Goal: Task Accomplishment & Management: Use online tool/utility

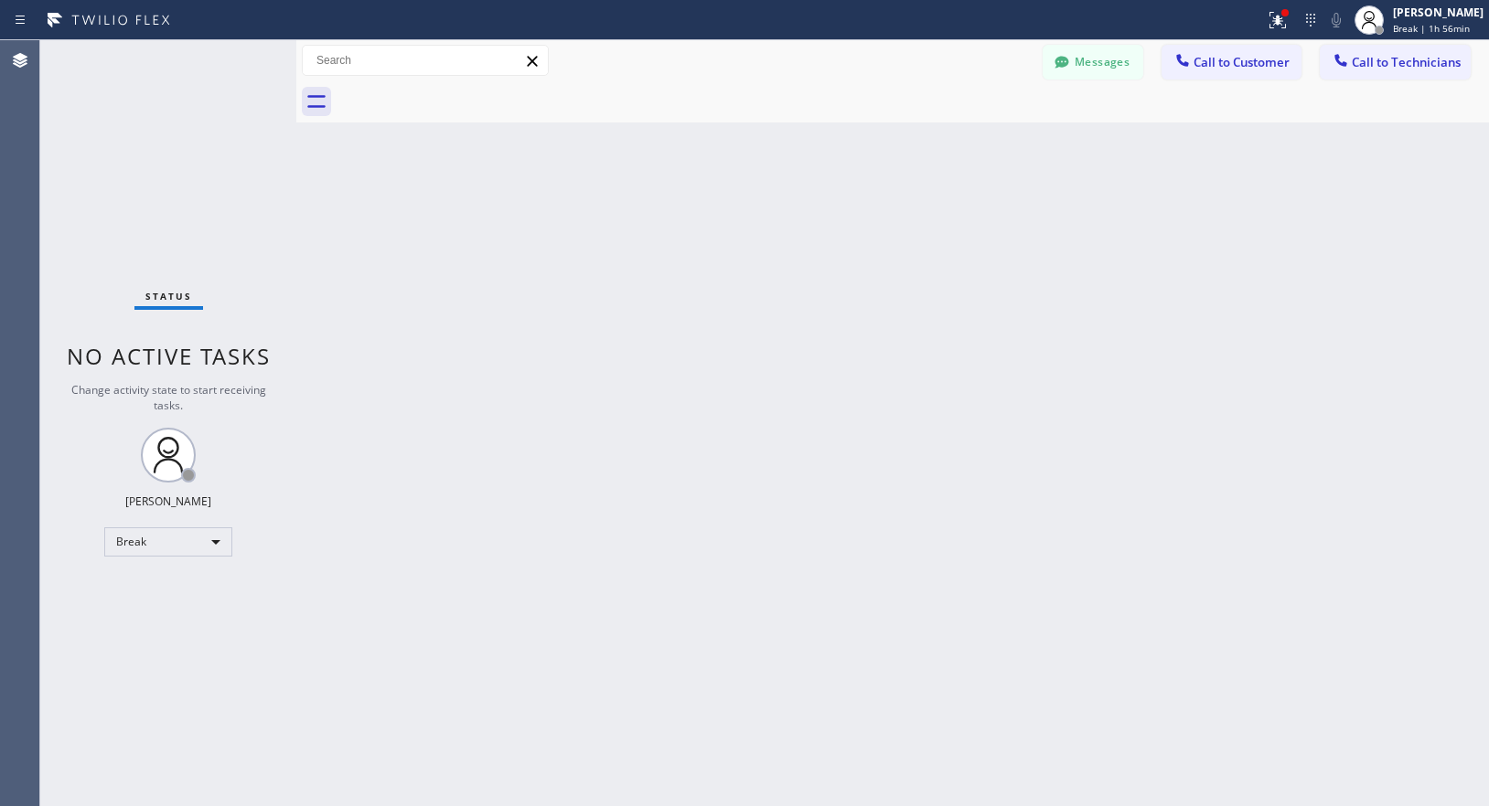
click at [133, 518] on div "Status No active tasks Change activity state to start receiving tasks. Lyra Lau…" at bounding box center [168, 423] width 256 height 766
click at [148, 538] on div "Break" at bounding box center [168, 542] width 128 height 29
click at [144, 586] on li "Available" at bounding box center [167, 591] width 124 height 22
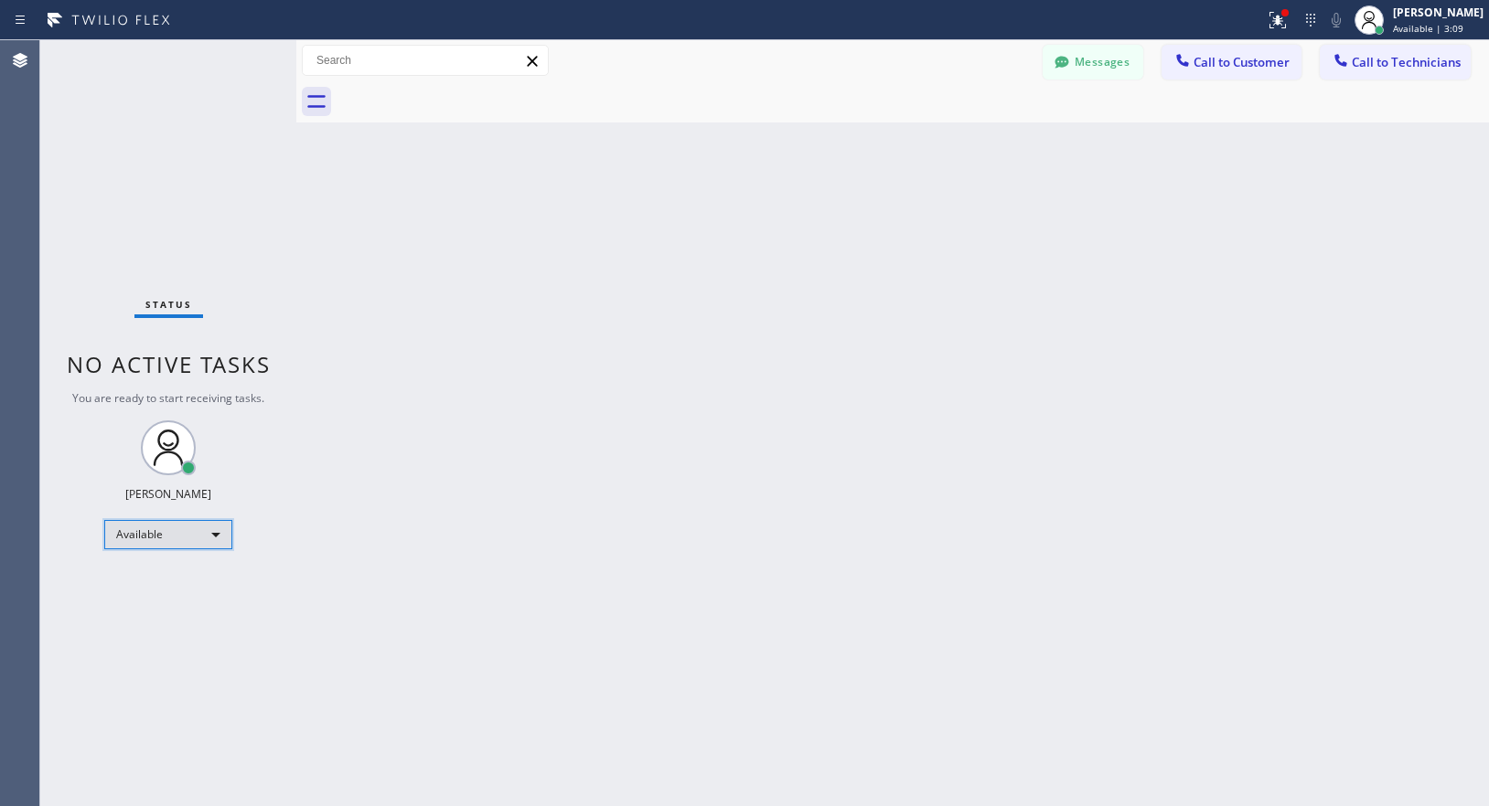
click at [191, 538] on div "Available" at bounding box center [168, 534] width 128 height 29
click at [157, 630] on li "Break" at bounding box center [167, 629] width 124 height 22
click at [165, 548] on div "Break" at bounding box center [168, 542] width 128 height 29
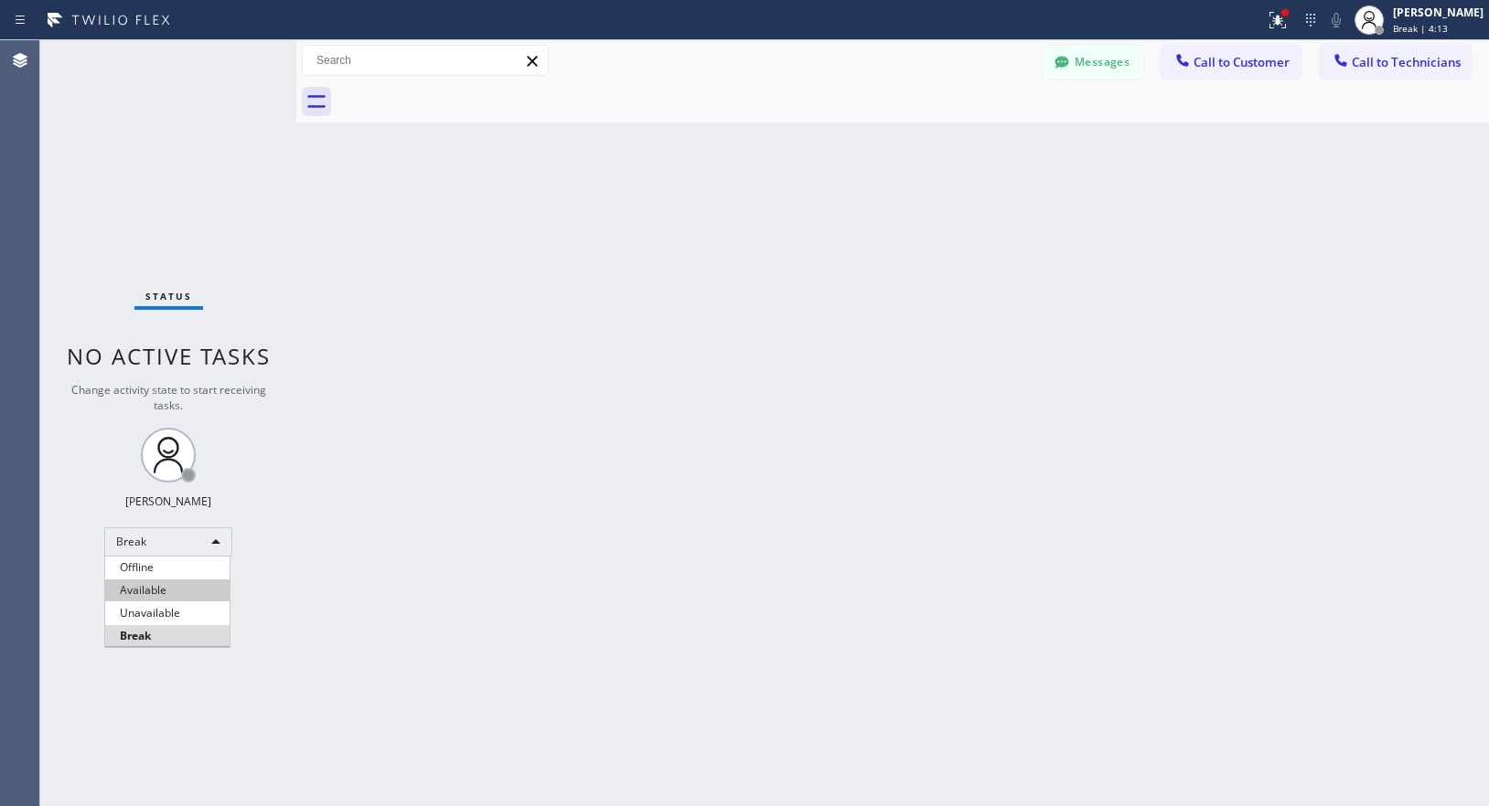
click at [171, 587] on li "Available" at bounding box center [167, 591] width 124 height 22
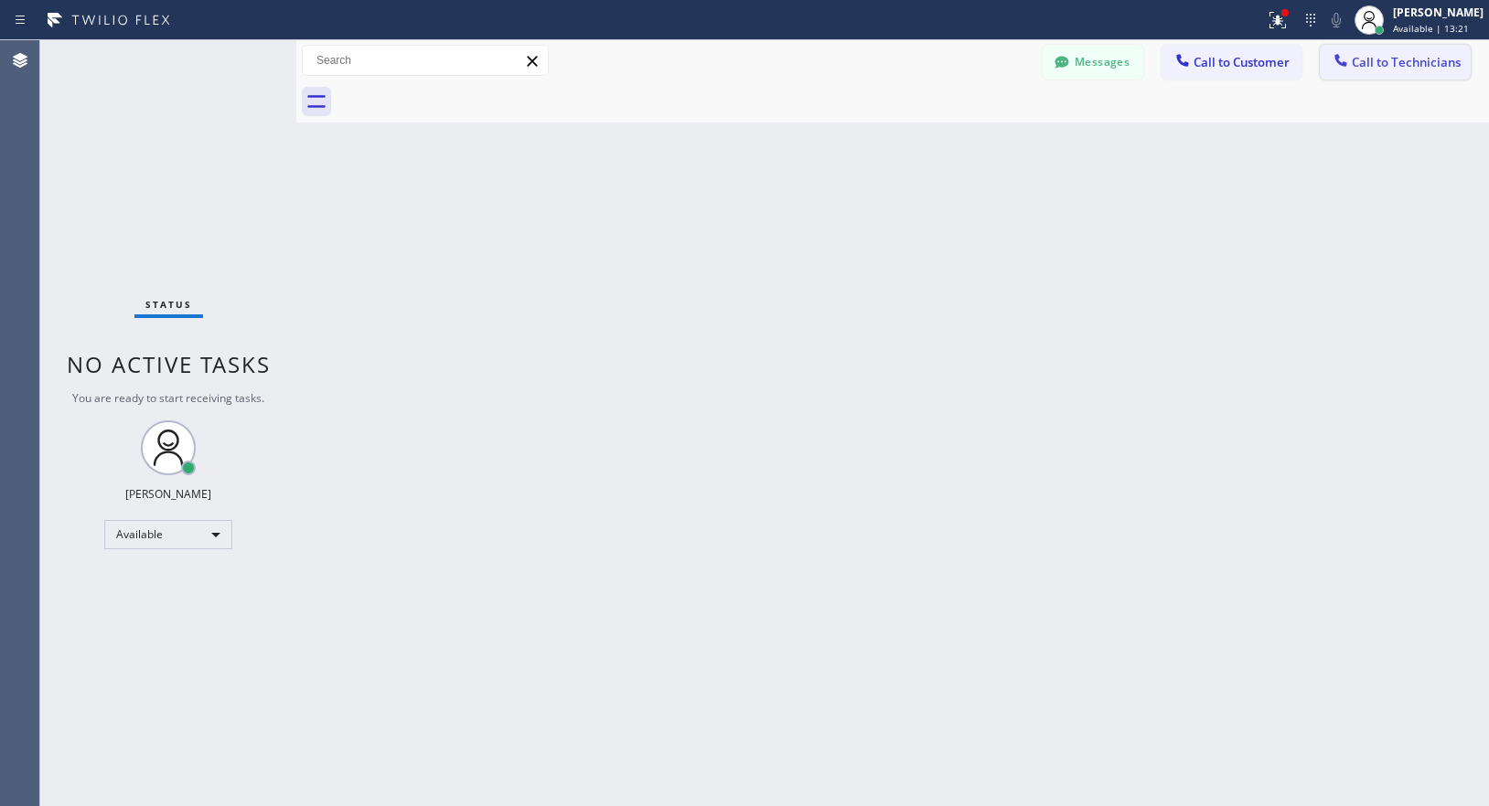
click at [1371, 63] on span "Call to Technicians" at bounding box center [1405, 62] width 109 height 16
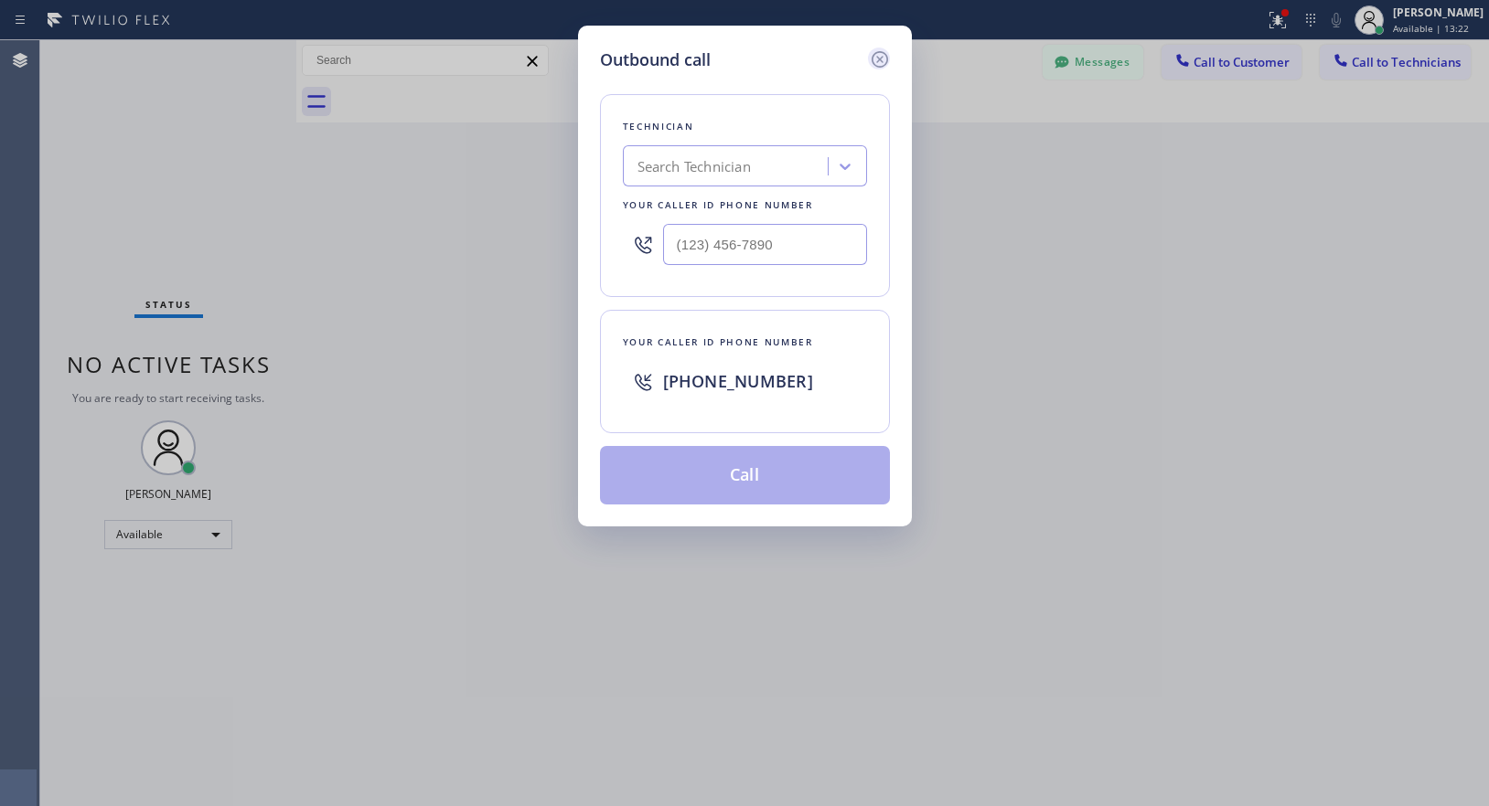
click at [875, 59] on icon at bounding box center [880, 59] width 22 height 22
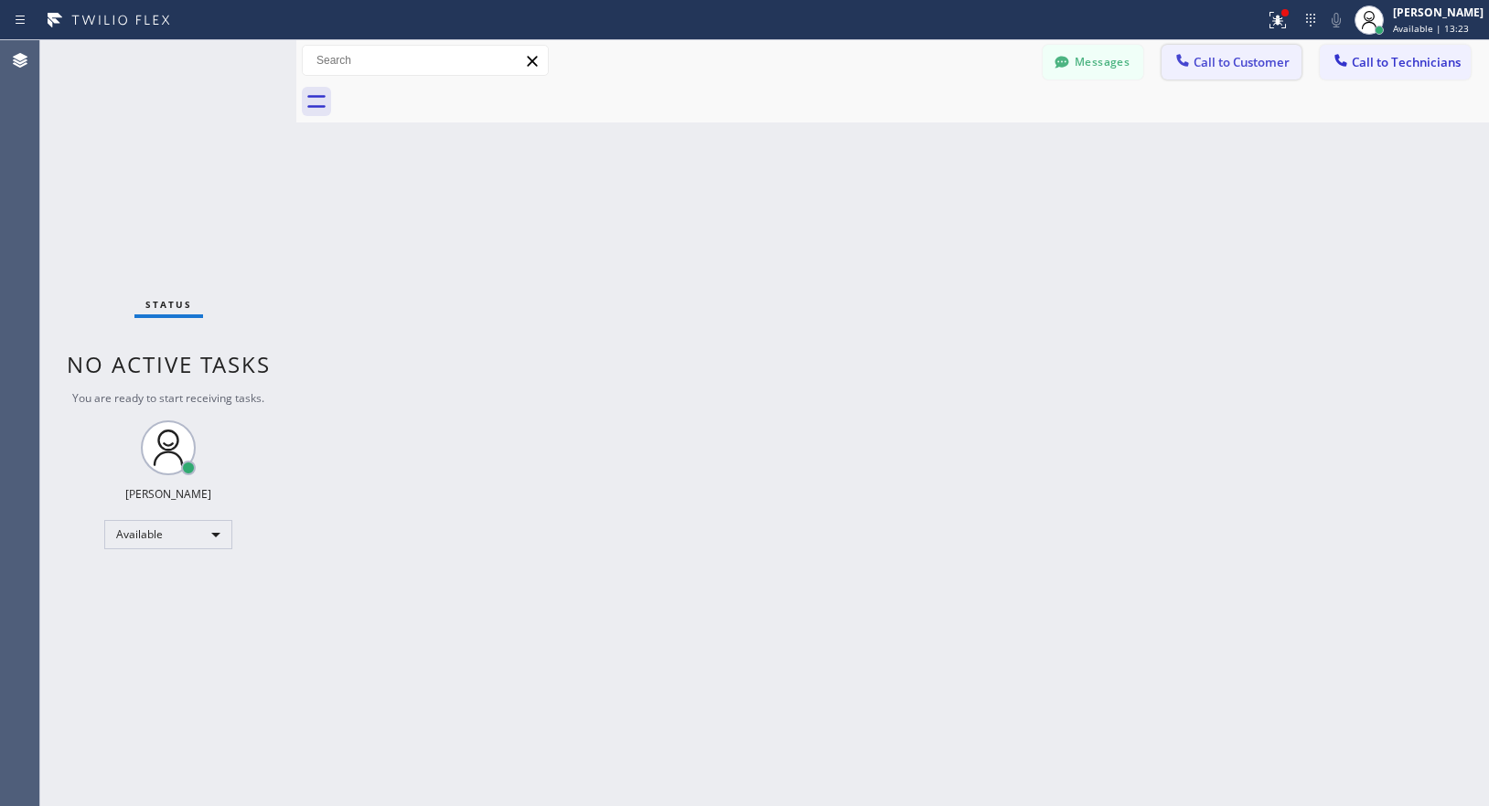
click at [1222, 70] on button "Call to Customer" at bounding box center [1231, 62] width 140 height 35
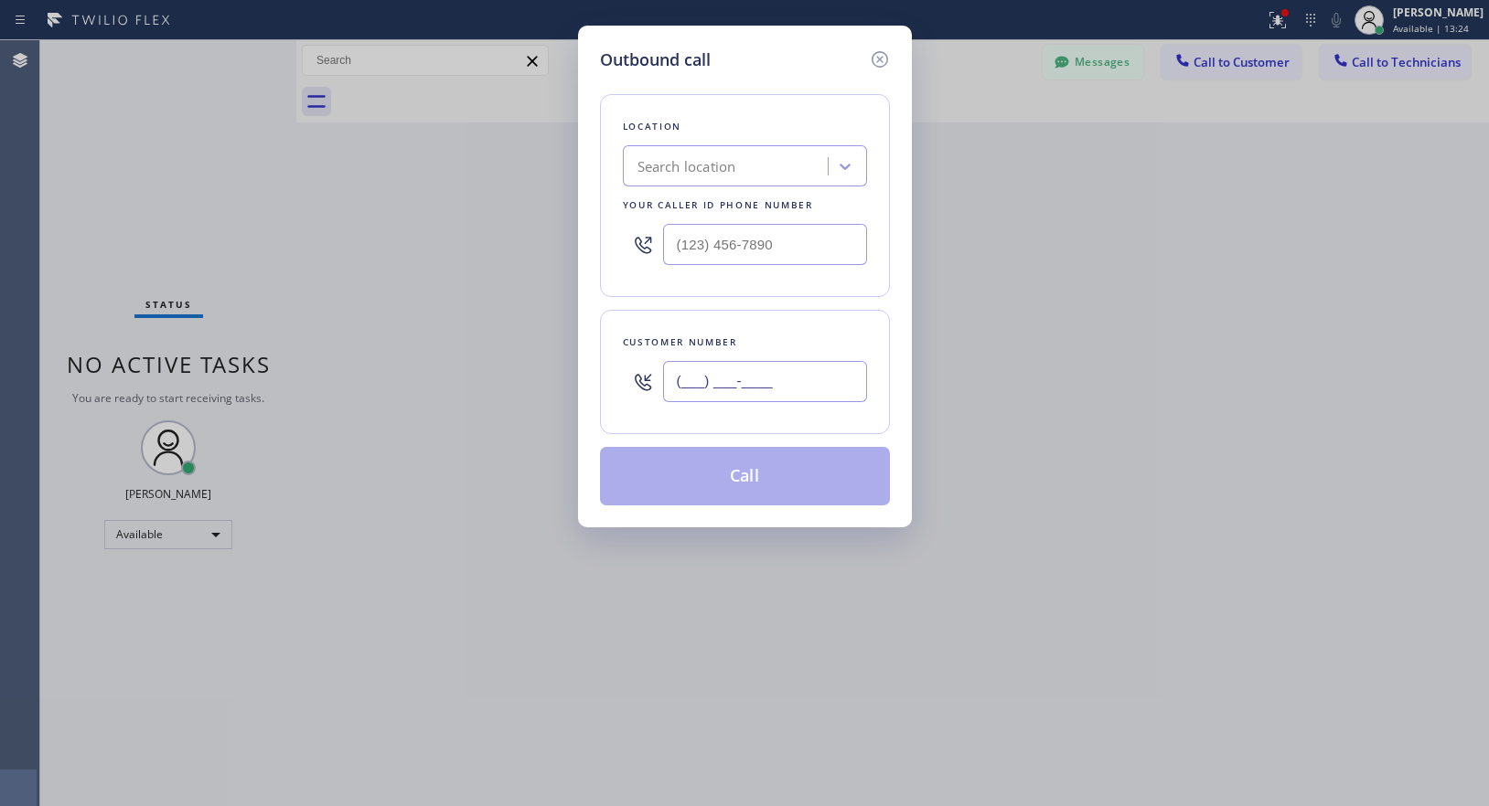
click at [730, 383] on input "(___) ___-____" at bounding box center [765, 381] width 204 height 41
paste input "818) 441-1760"
type input "[PHONE_NUMBER]"
drag, startPoint x: 756, startPoint y: 103, endPoint x: 748, endPoint y: 111, distance: 11.0
click at [756, 103] on div "Location Search location Your caller id phone number" at bounding box center [745, 195] width 290 height 203
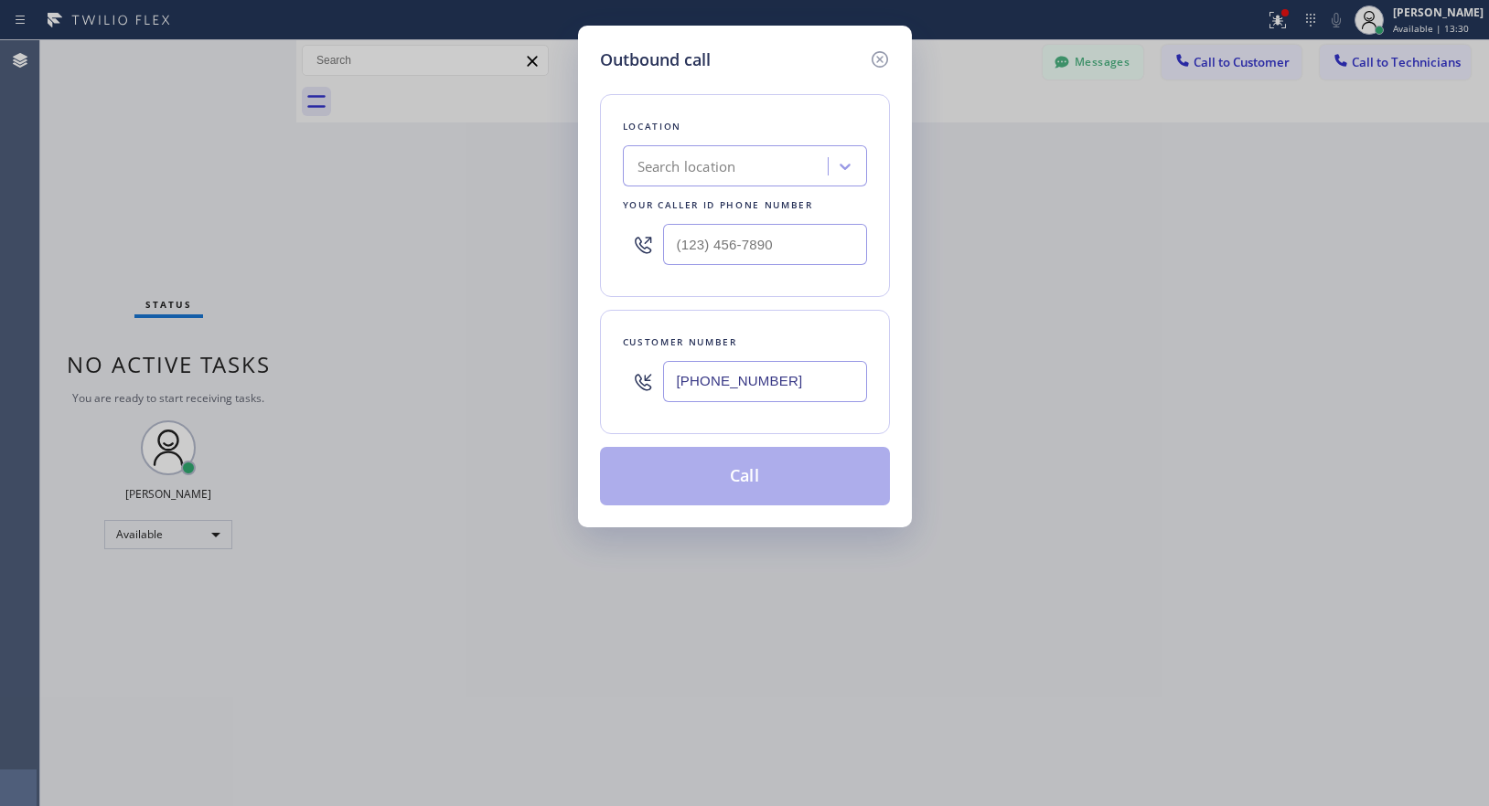
click at [710, 172] on div "Search location" at bounding box center [686, 166] width 99 height 21
paste input "Bloom Air Conditioning [GEOGRAPHIC_DATA]"
click at [667, 171] on input "Bloom Air Conditioning" at bounding box center [724, 167] width 175 height 16
type input "Bloom Air Conditioning"
click at [784, 176] on div "Search location" at bounding box center [727, 167] width 199 height 32
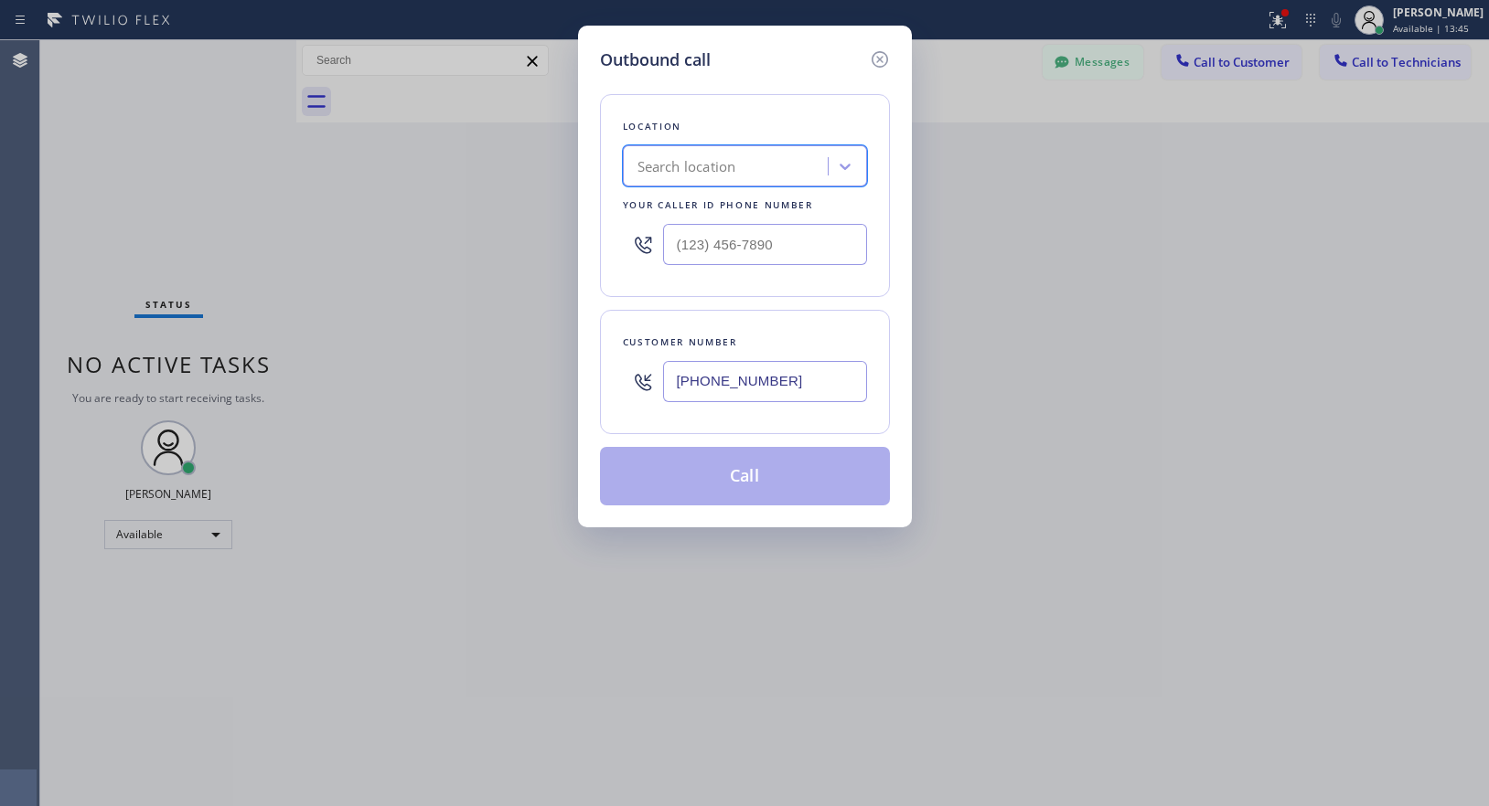
click at [789, 170] on div "Search location" at bounding box center [727, 167] width 199 height 32
click at [739, 109] on div "Location Search location Your caller id phone number" at bounding box center [745, 195] width 290 height 203
click at [704, 159] on div "Search location" at bounding box center [686, 166] width 99 height 21
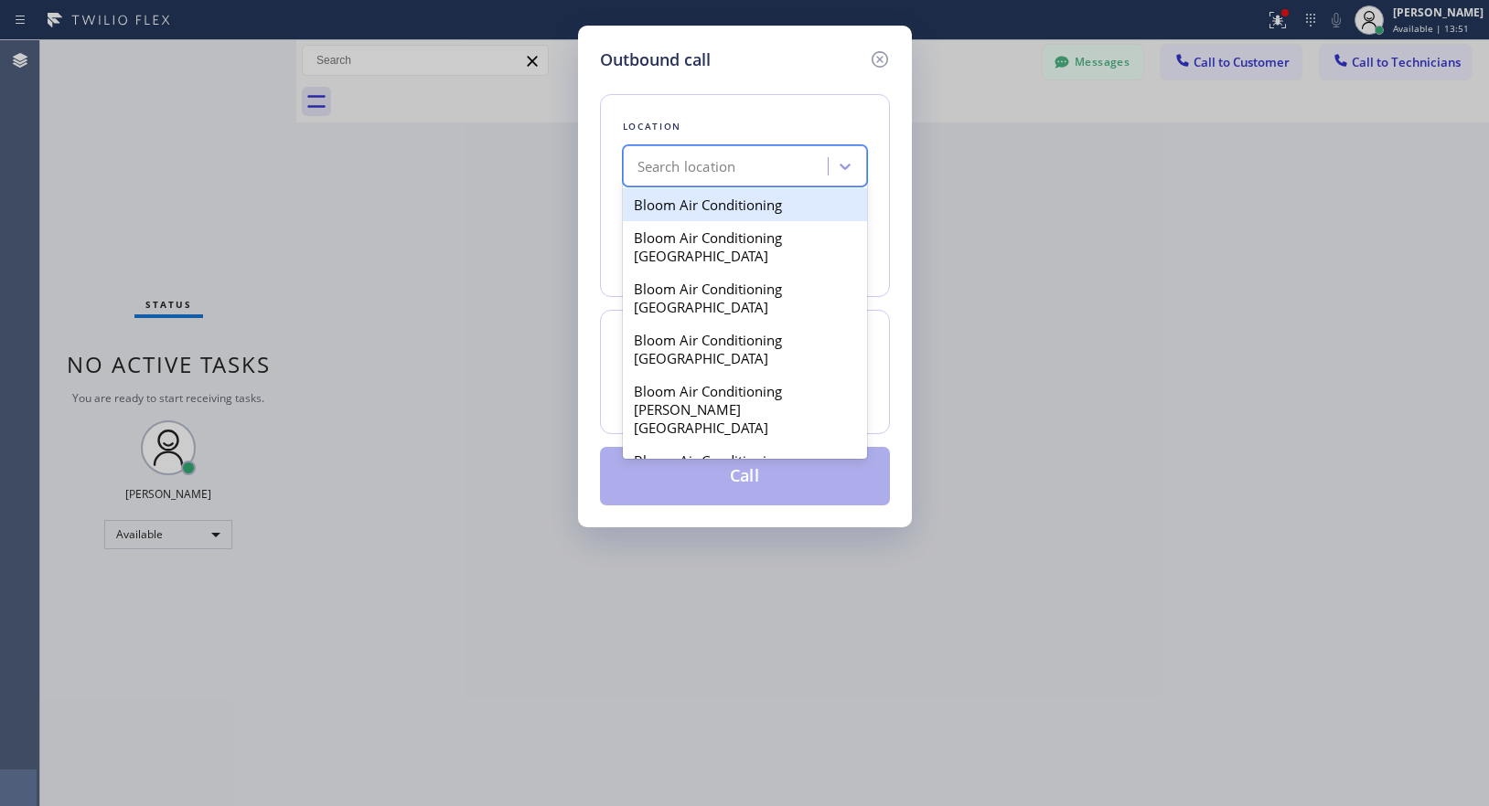
paste input "Bloom Air Conditioning [GEOGRAPHIC_DATA]"
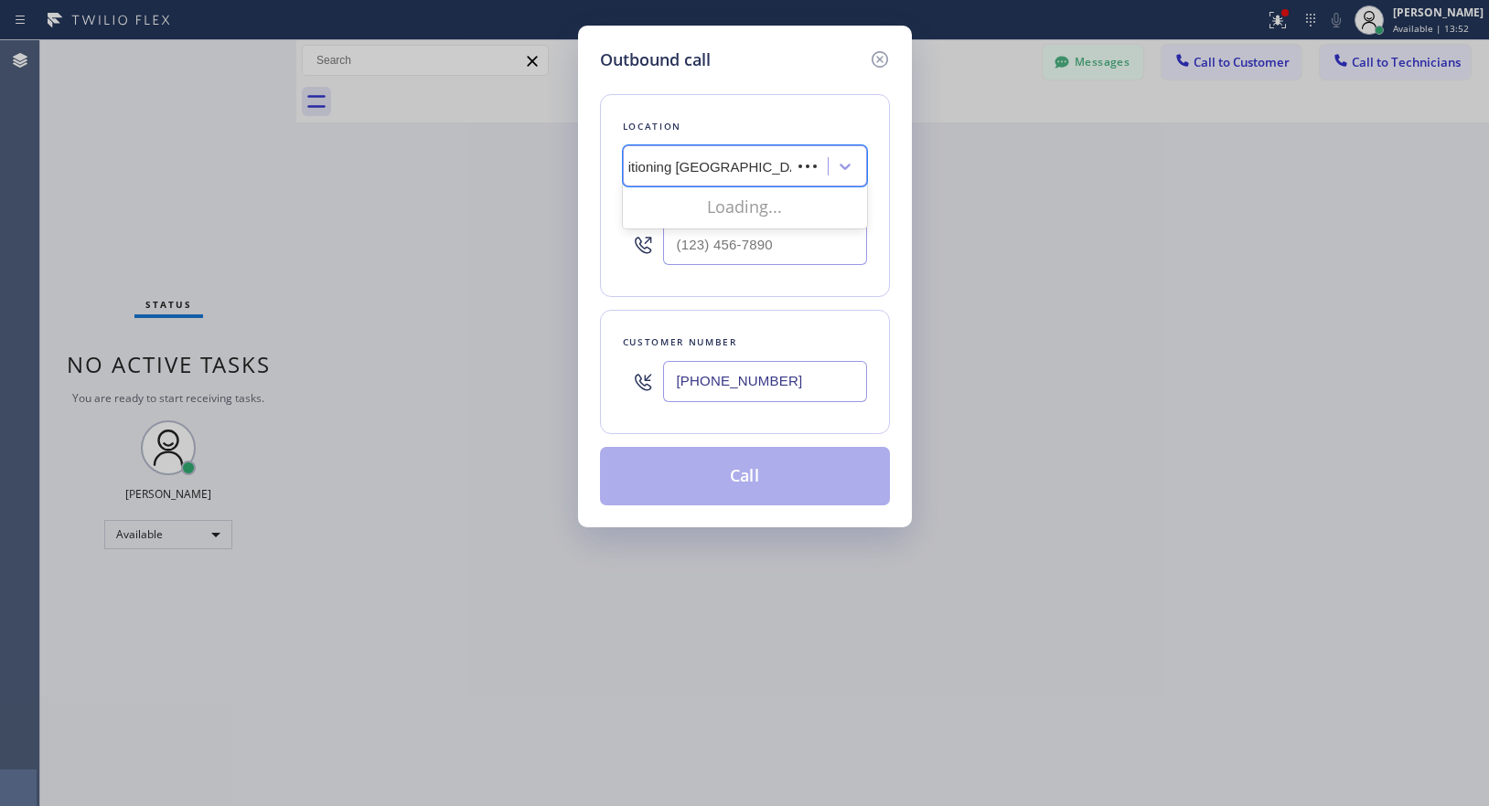
scroll to position [0, 77]
click at [636, 171] on input "Bloom Air Conditioning [GEOGRAPHIC_DATA]" at bounding box center [689, 167] width 258 height 16
type input "Bloom Air Conditioning [GEOGRAPHIC_DATA]"
click at [672, 219] on div "Bloom Air Conditioning [GEOGRAPHIC_DATA]" at bounding box center [745, 213] width 244 height 51
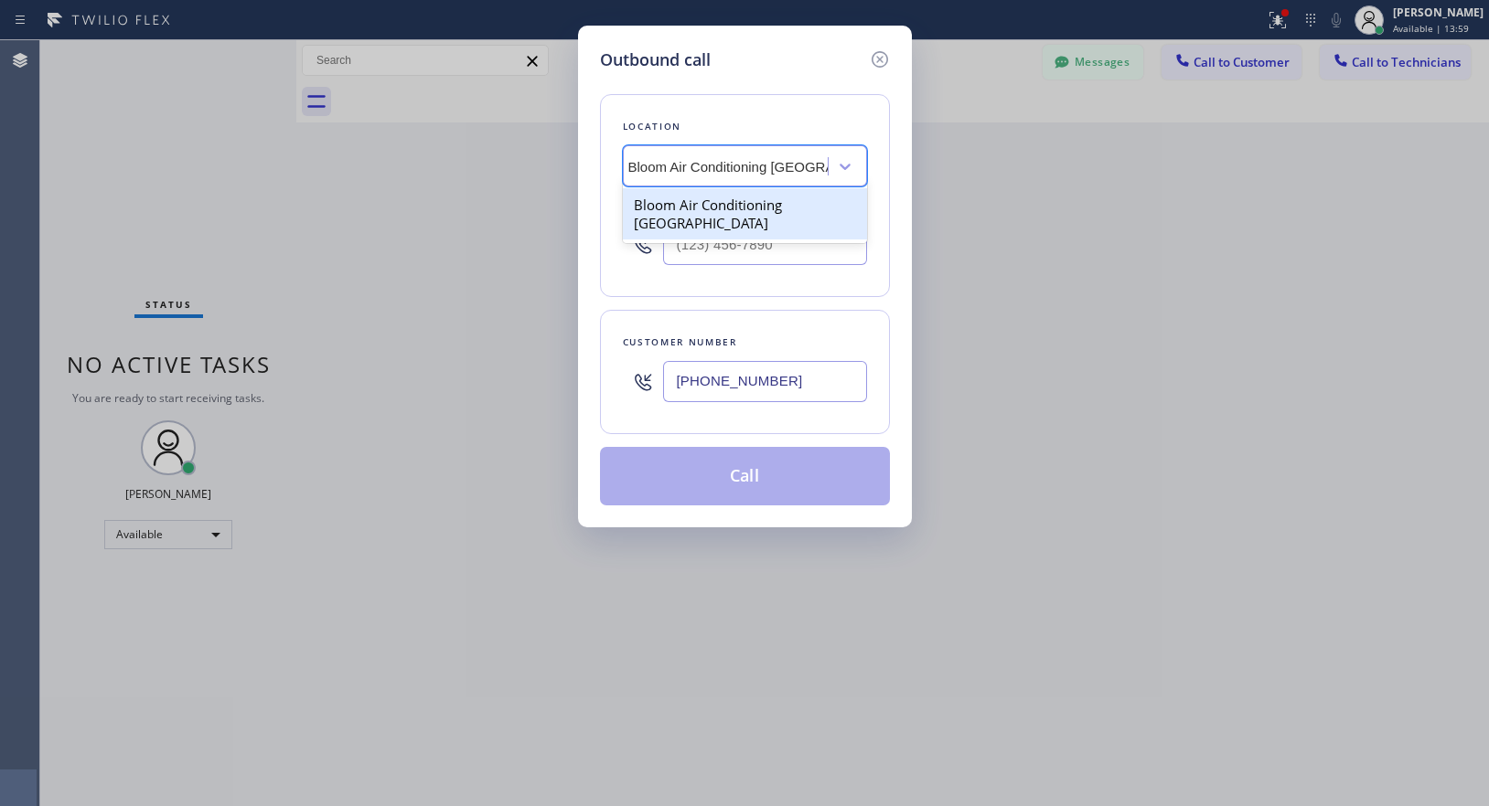
type input "[PHONE_NUMBER]"
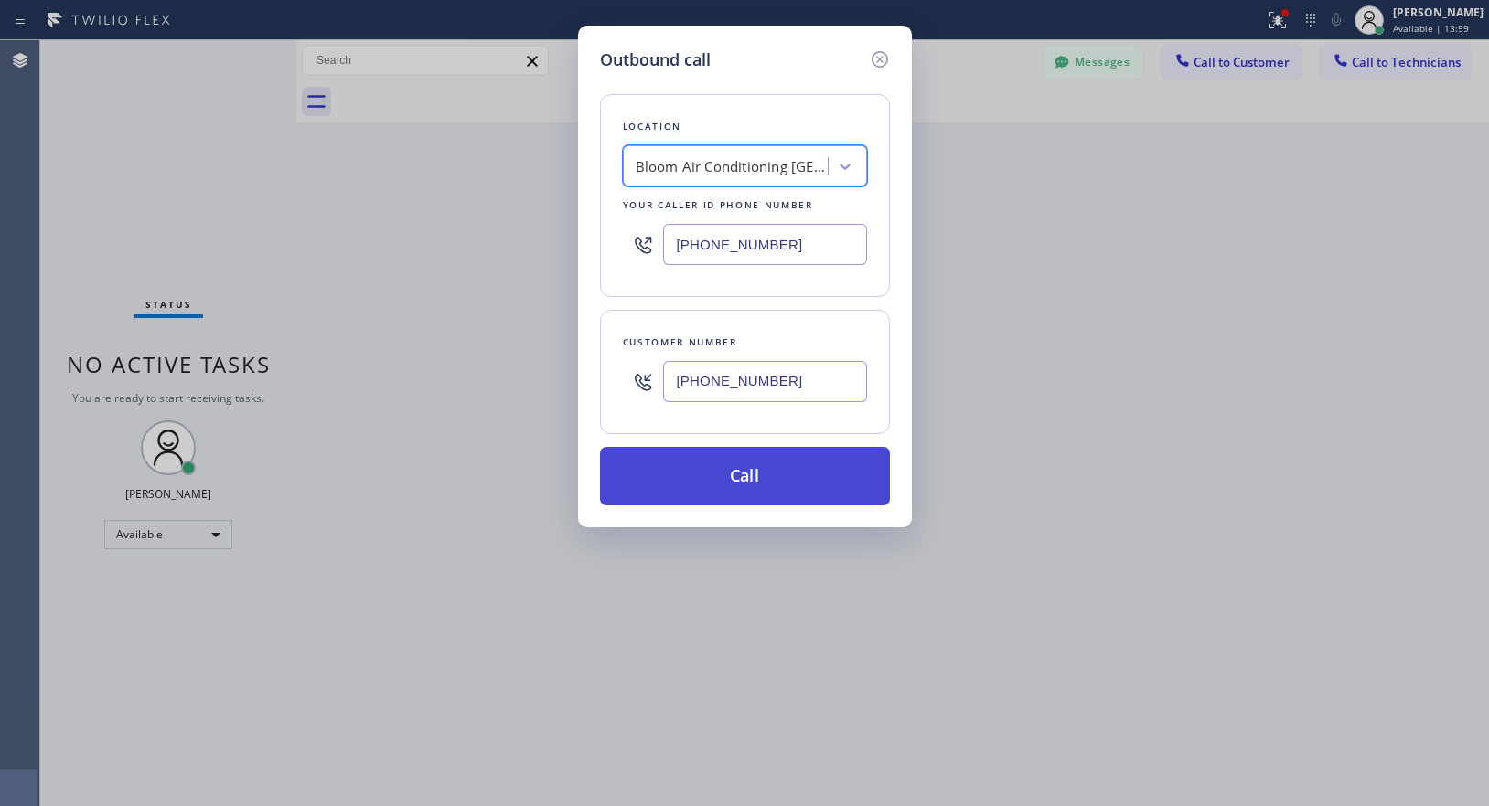
click at [724, 459] on button "Call" at bounding box center [745, 476] width 290 height 59
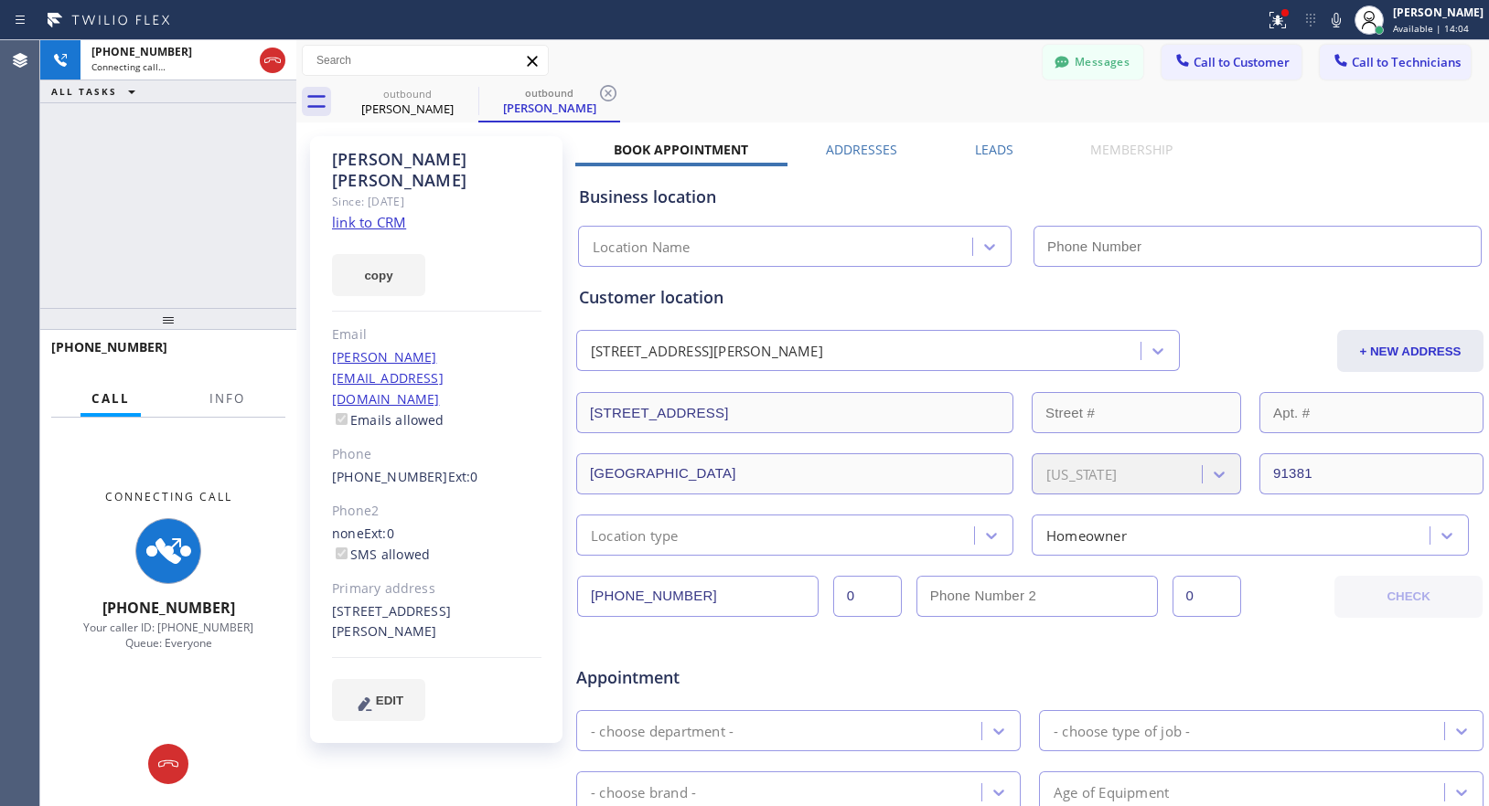
type input "[PHONE_NUMBER]"
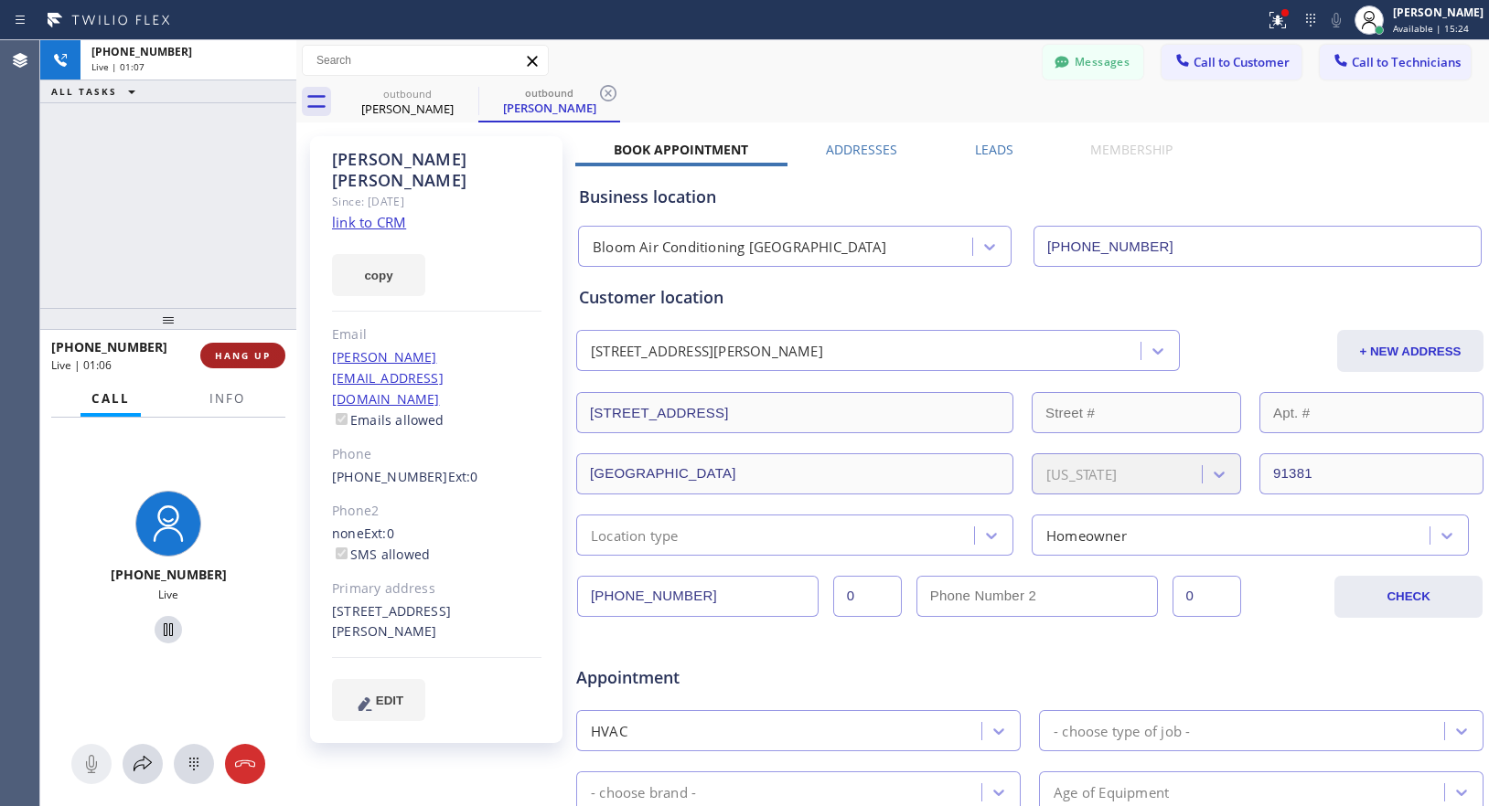
click at [258, 356] on span "HANG UP" at bounding box center [243, 355] width 56 height 13
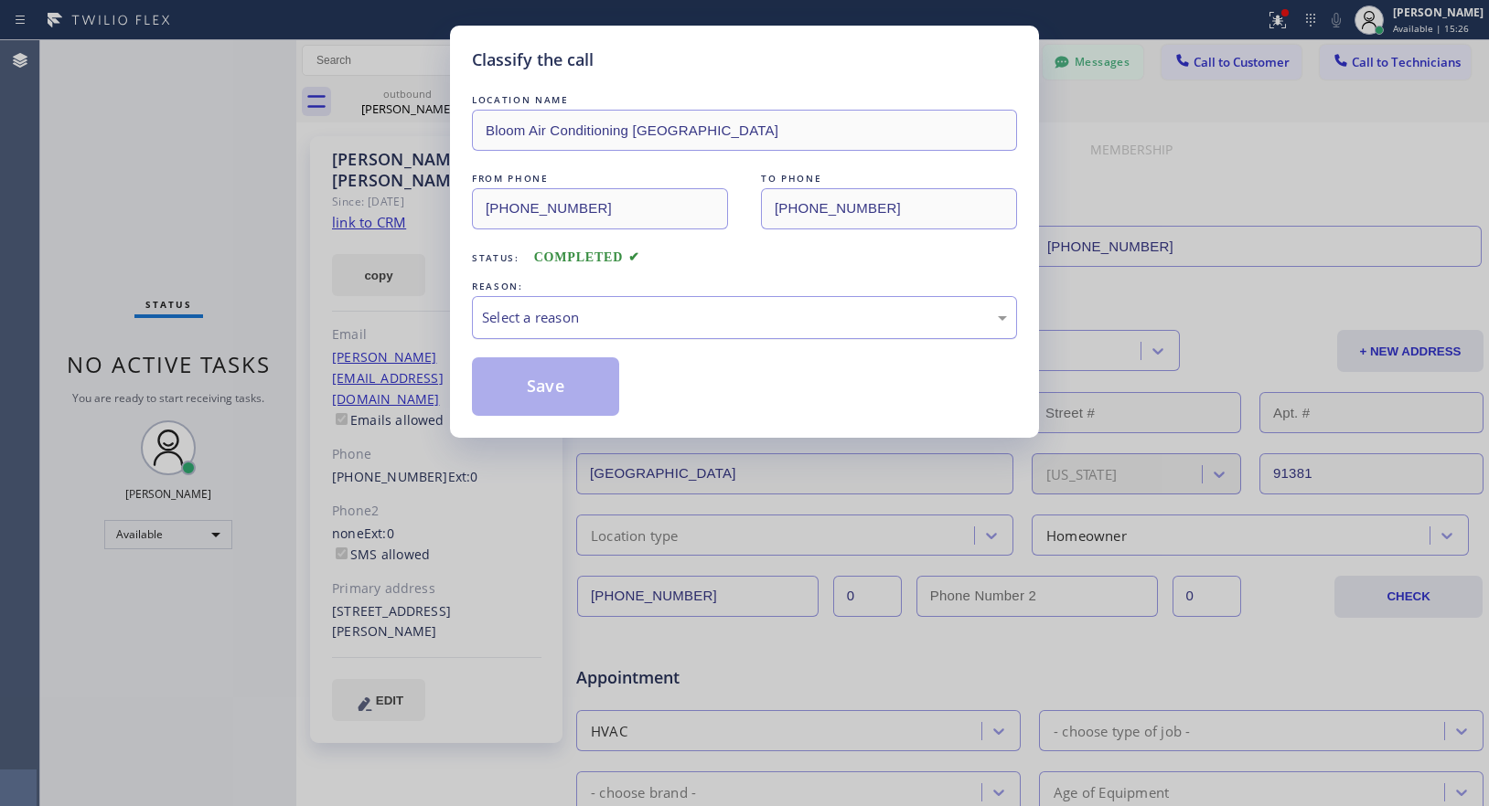
click at [563, 316] on div "Select a reason" at bounding box center [744, 317] width 525 height 21
click at [553, 398] on button "Save" at bounding box center [545, 386] width 147 height 59
